Goal: Transaction & Acquisition: Purchase product/service

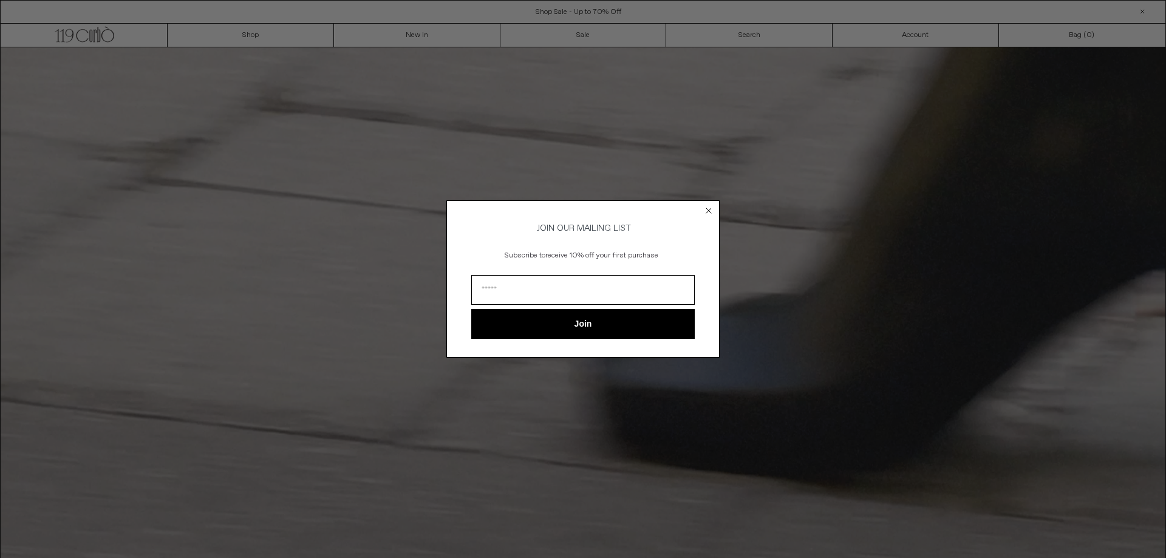
click at [704, 210] on circle "Close dialog" at bounding box center [709, 211] width 12 height 12
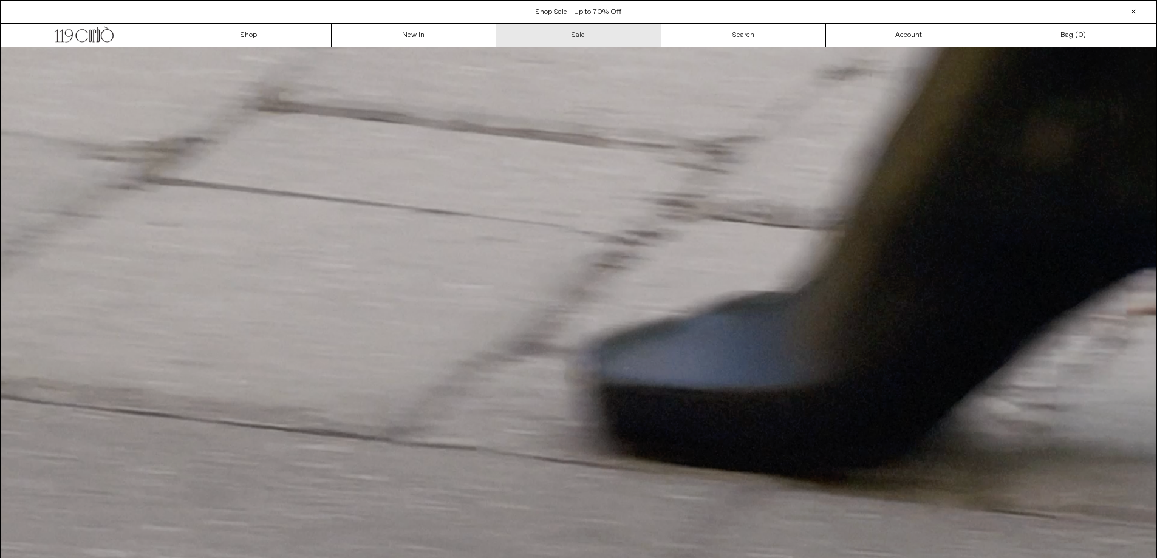
click at [565, 26] on link "Sale" at bounding box center [578, 35] width 165 height 23
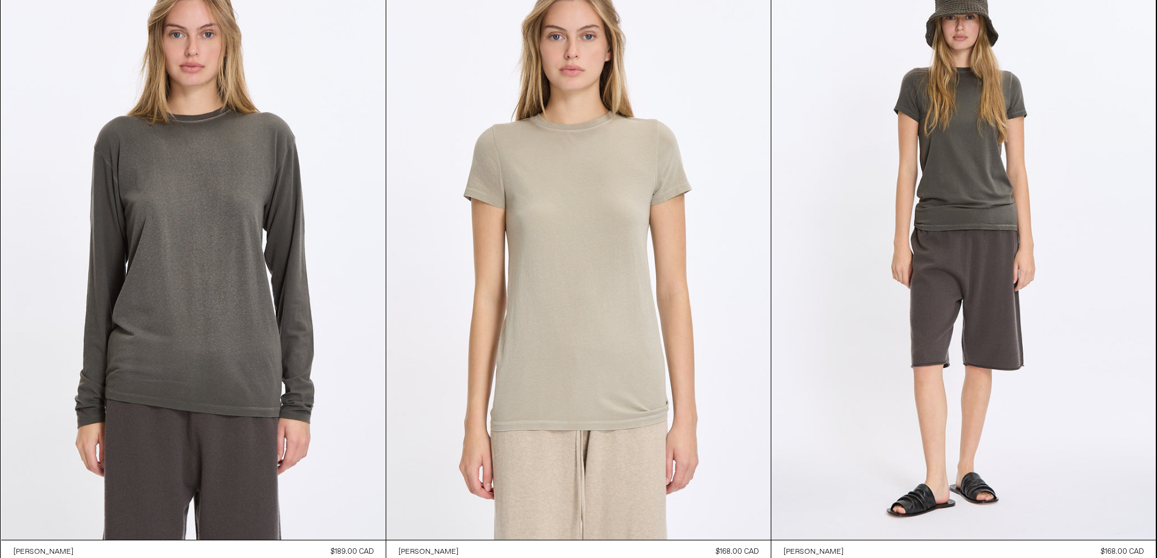
scroll to position [1397, 0]
